Goal: Find specific page/section: Find specific page/section

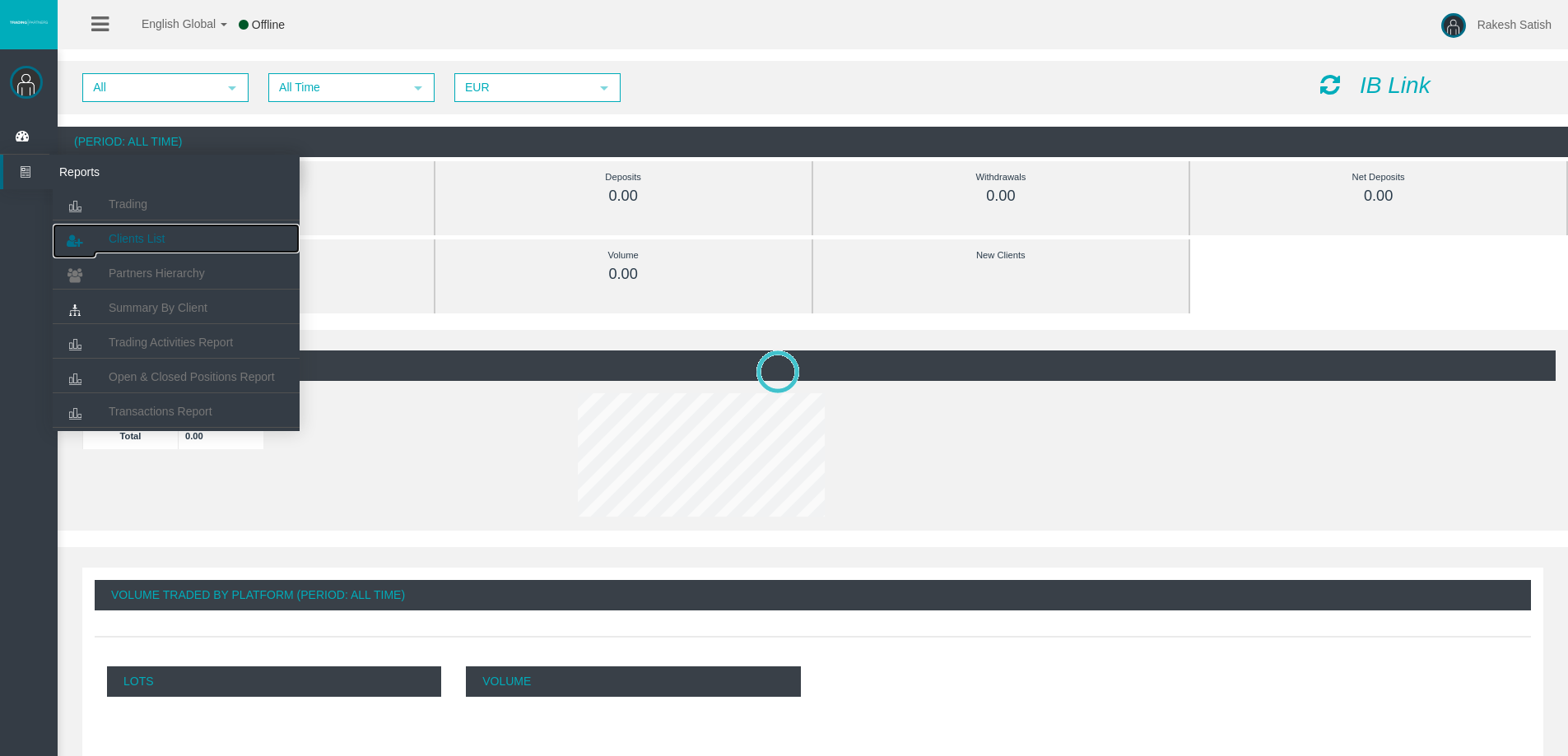
click at [195, 236] on link "Clients List" at bounding box center [176, 239] width 247 height 30
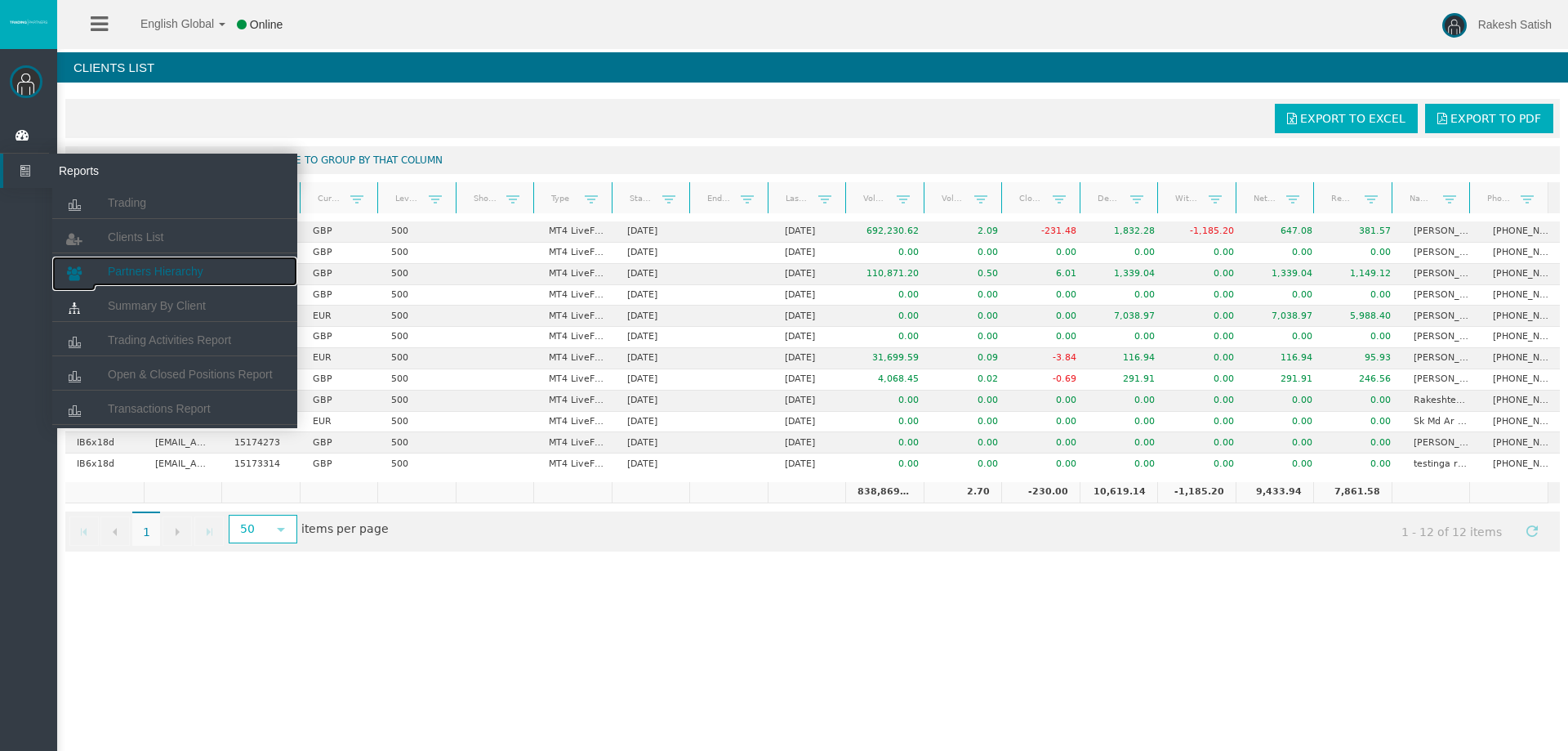
click at [161, 264] on link "Partners Hierarchy" at bounding box center [174, 271] width 245 height 30
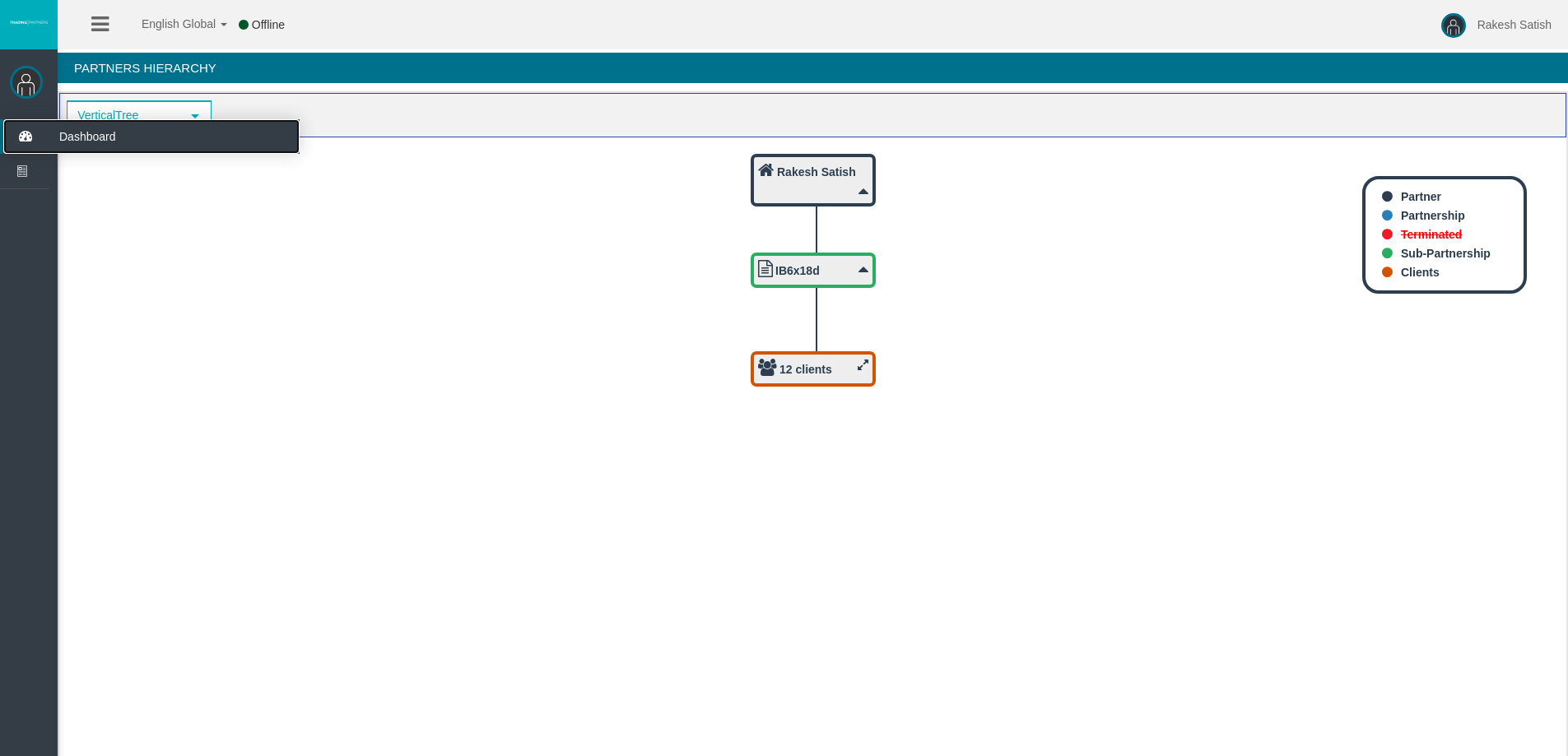
click at [37, 138] on icon at bounding box center [25, 136] width 44 height 35
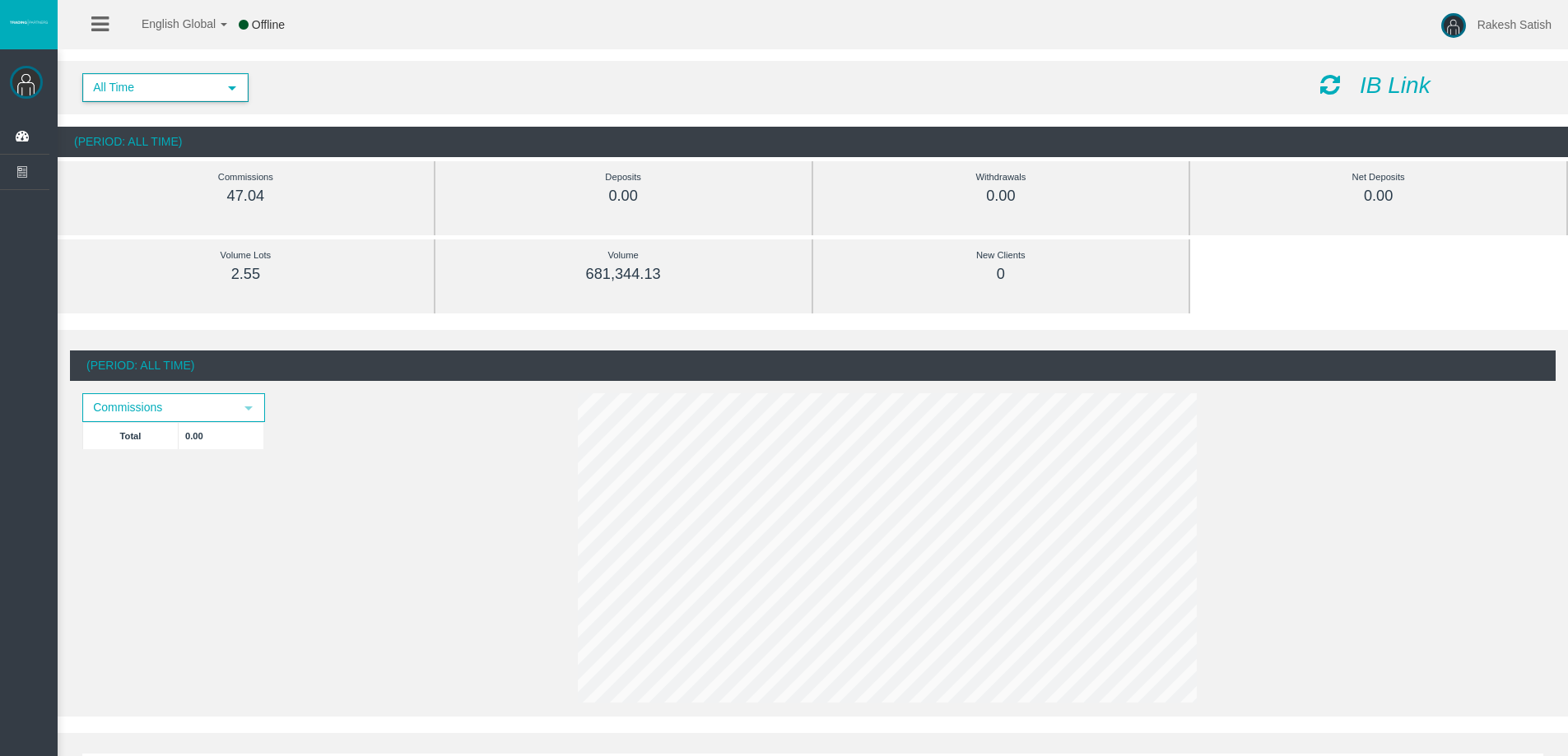
click at [238, 88] on span "select" at bounding box center [231, 87] width 13 height 13
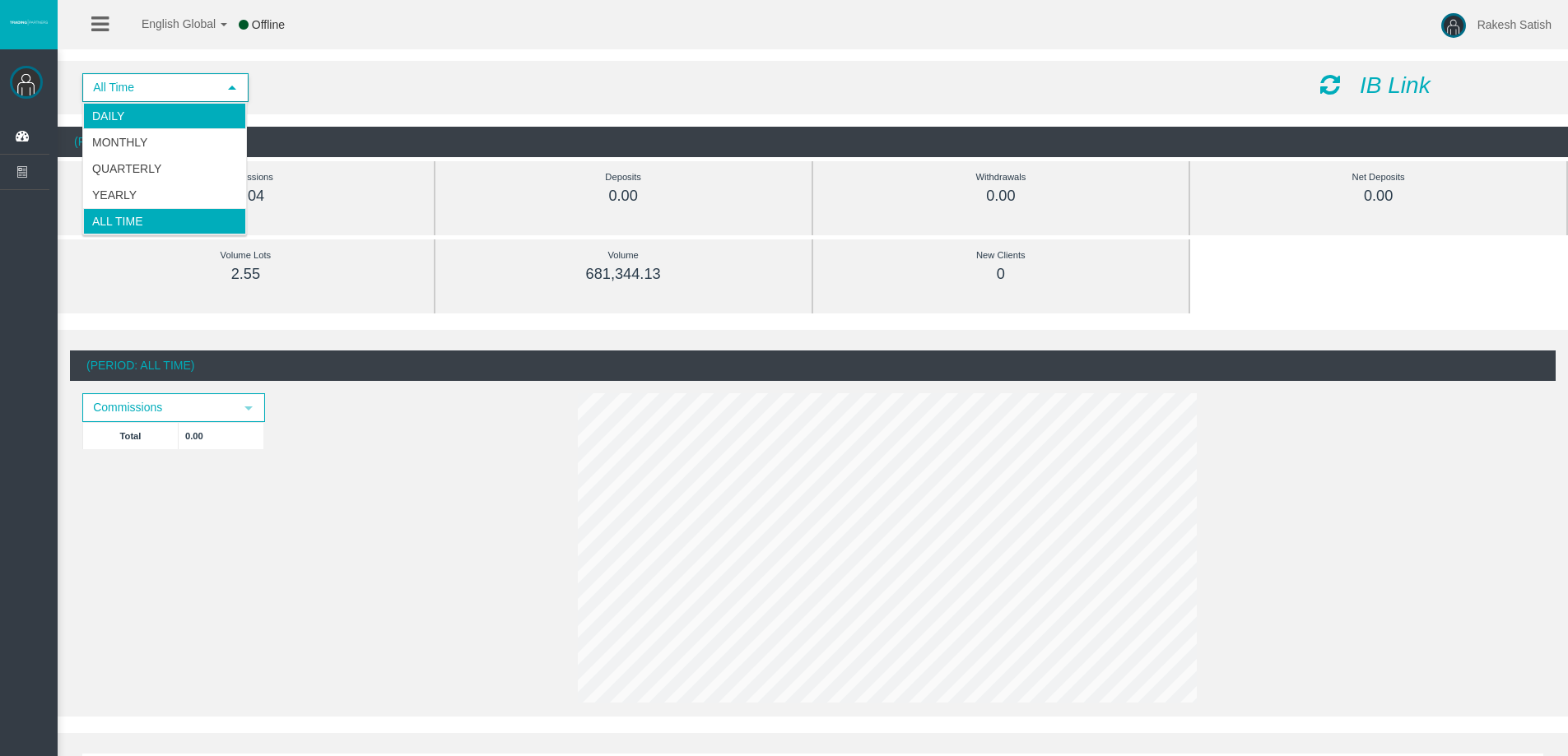
click at [222, 123] on li "Daily" at bounding box center [165, 116] width 163 height 27
